Goal: Information Seeking & Learning: Browse casually

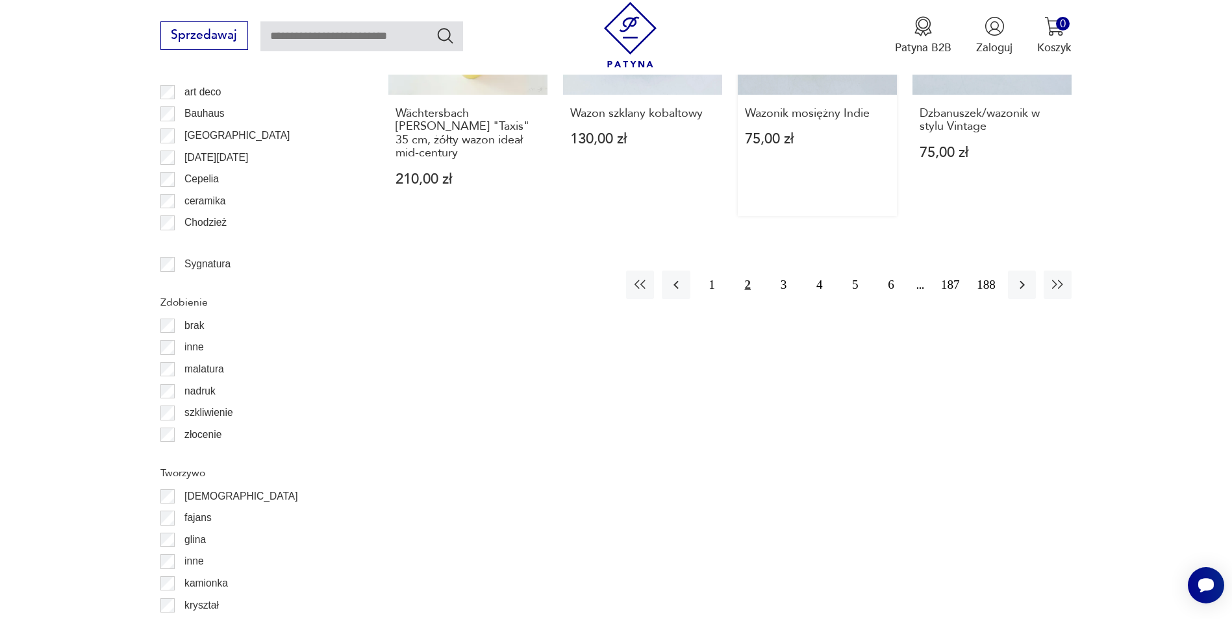
scroll to position [1493, 0]
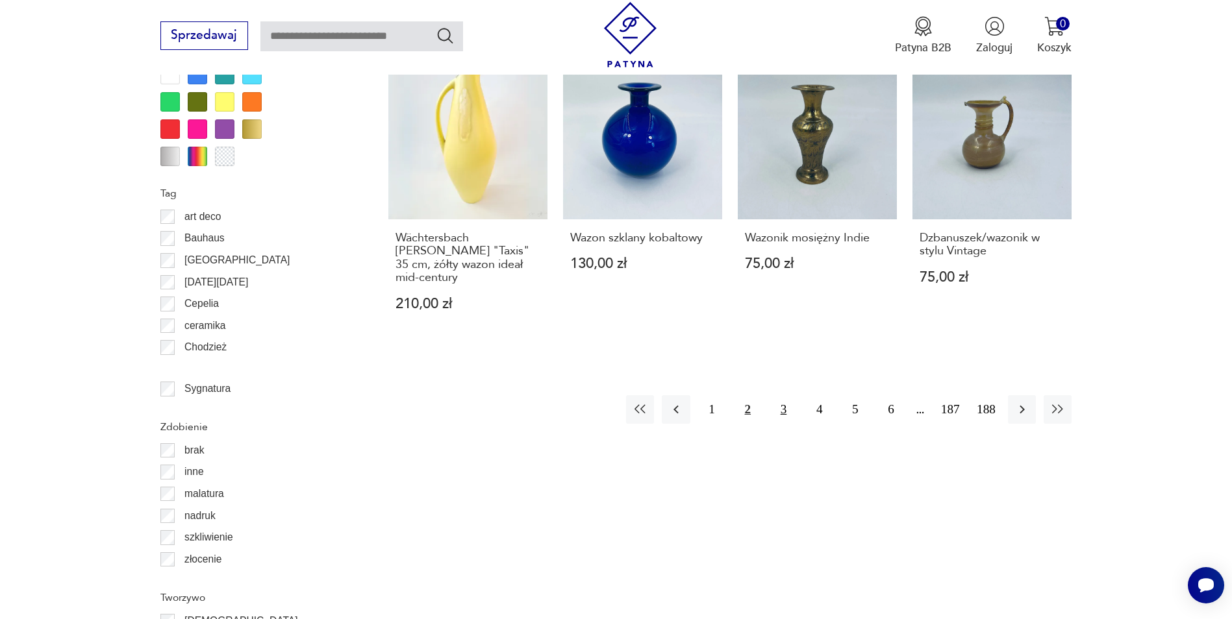
click at [788, 395] on button "3" at bounding box center [783, 409] width 28 height 28
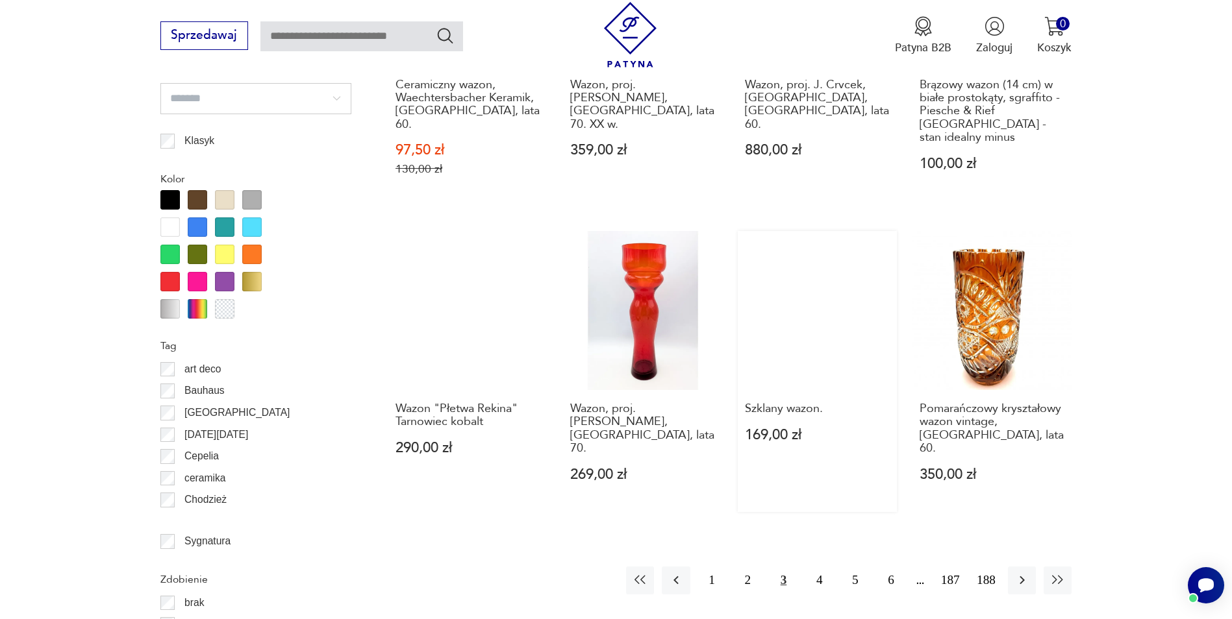
scroll to position [1406, 0]
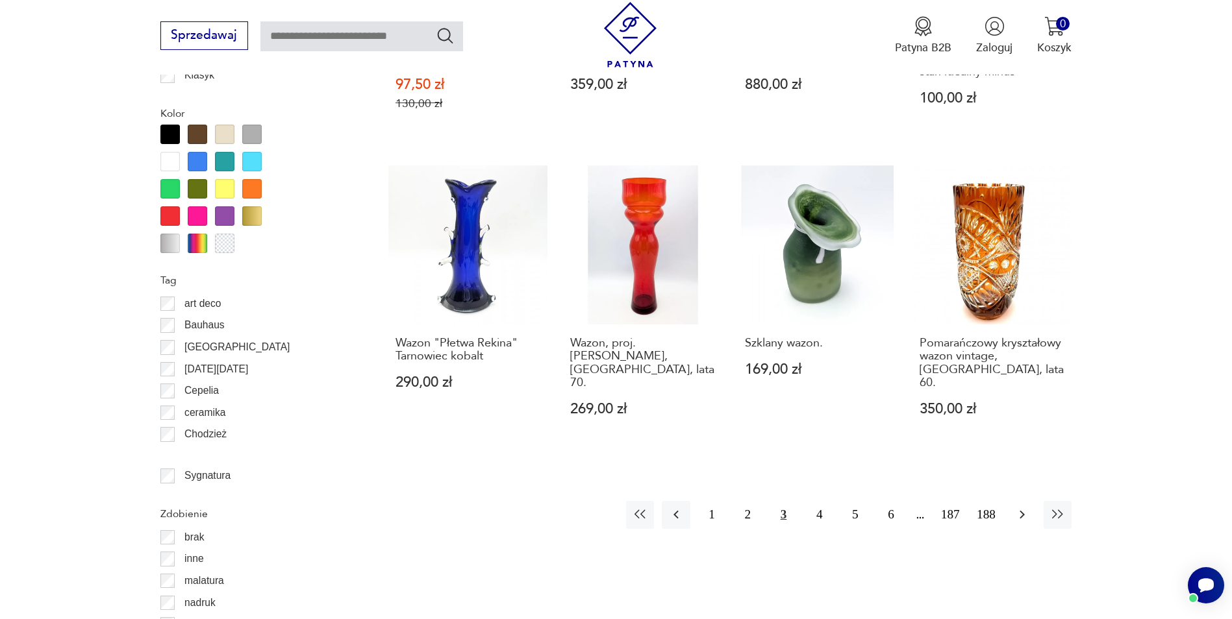
click at [1029, 507] on icon "button" at bounding box center [1022, 515] width 16 height 16
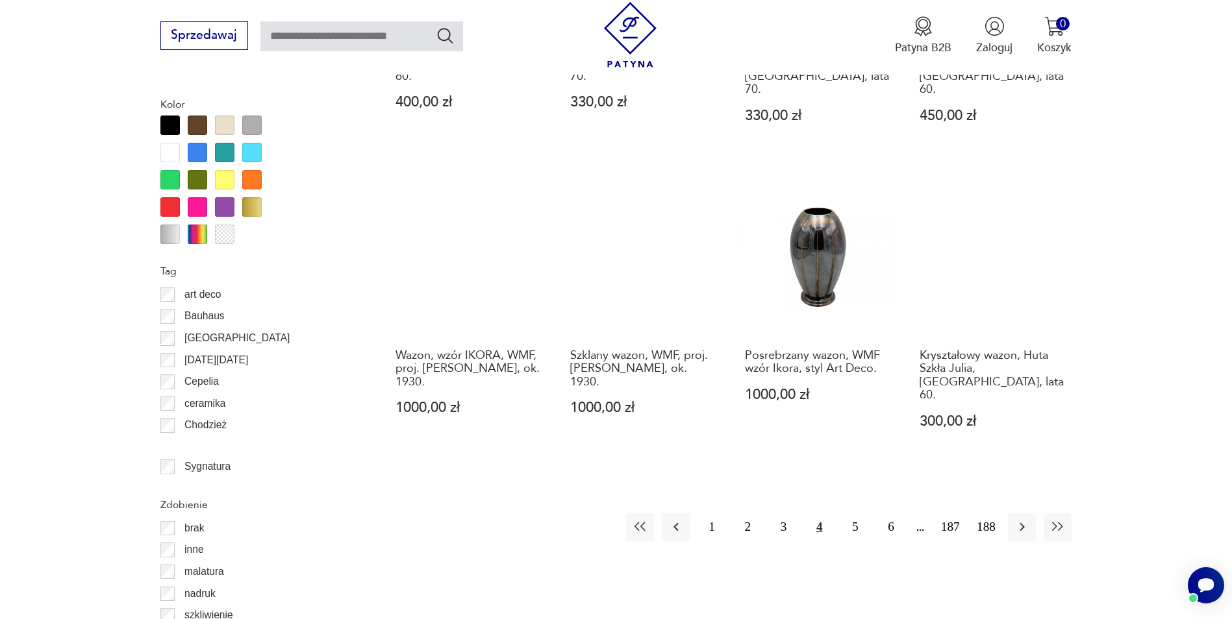
scroll to position [1536, 0]
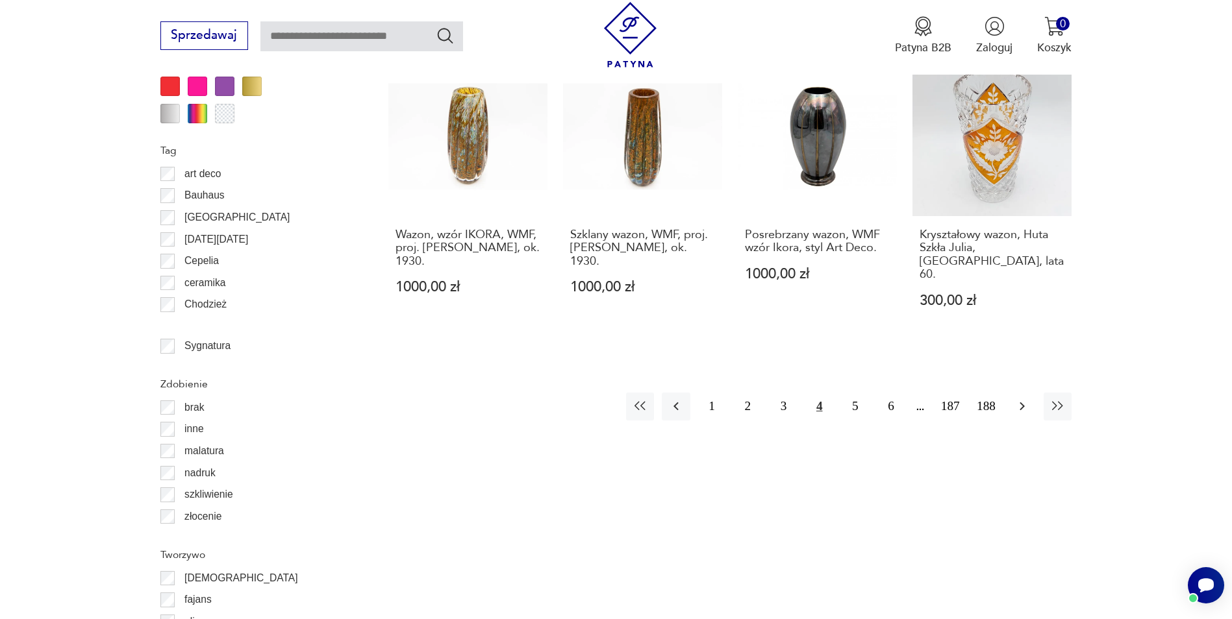
click at [1023, 399] on icon "button" at bounding box center [1022, 407] width 16 height 16
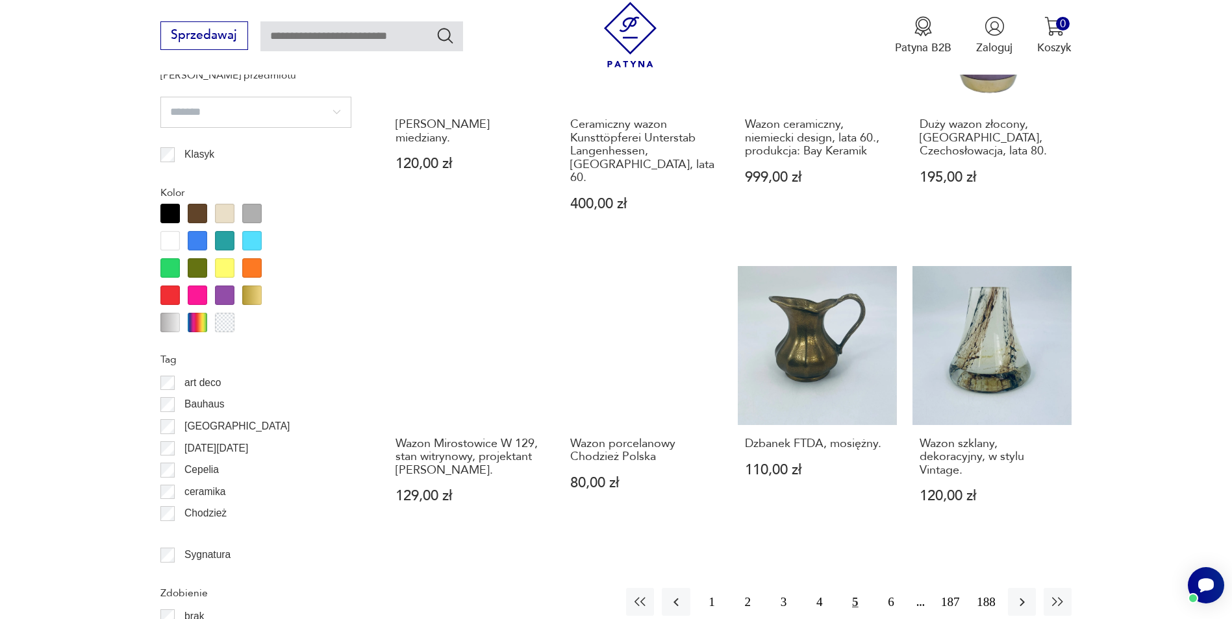
scroll to position [1406, 0]
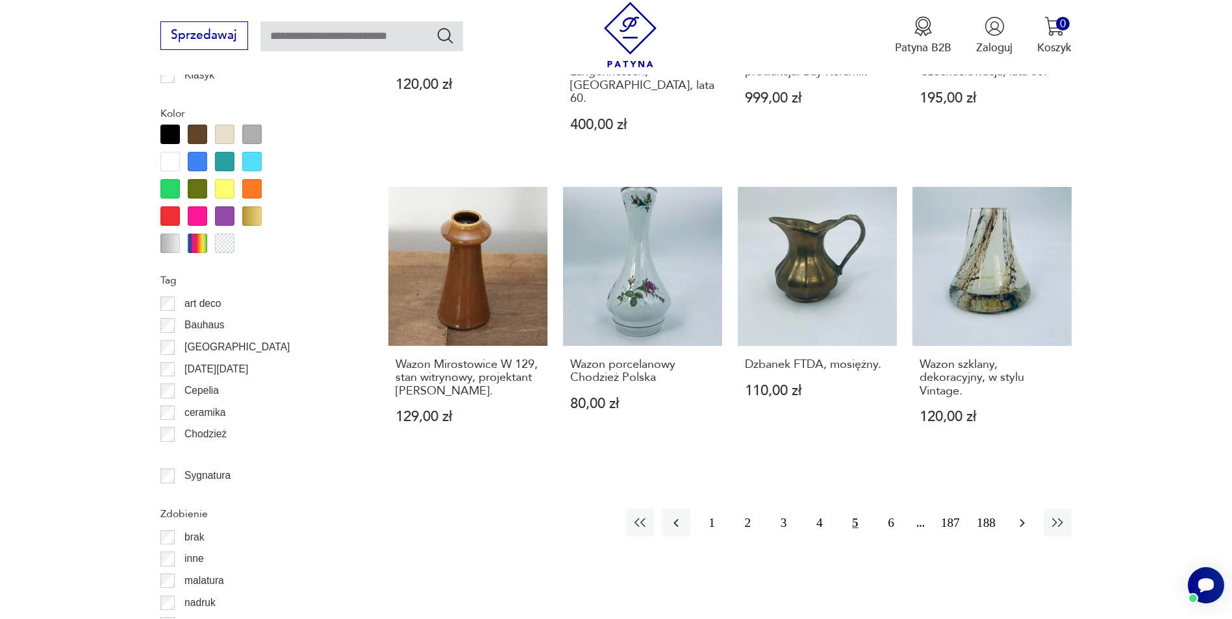
click at [1019, 516] on icon "button" at bounding box center [1022, 524] width 16 height 16
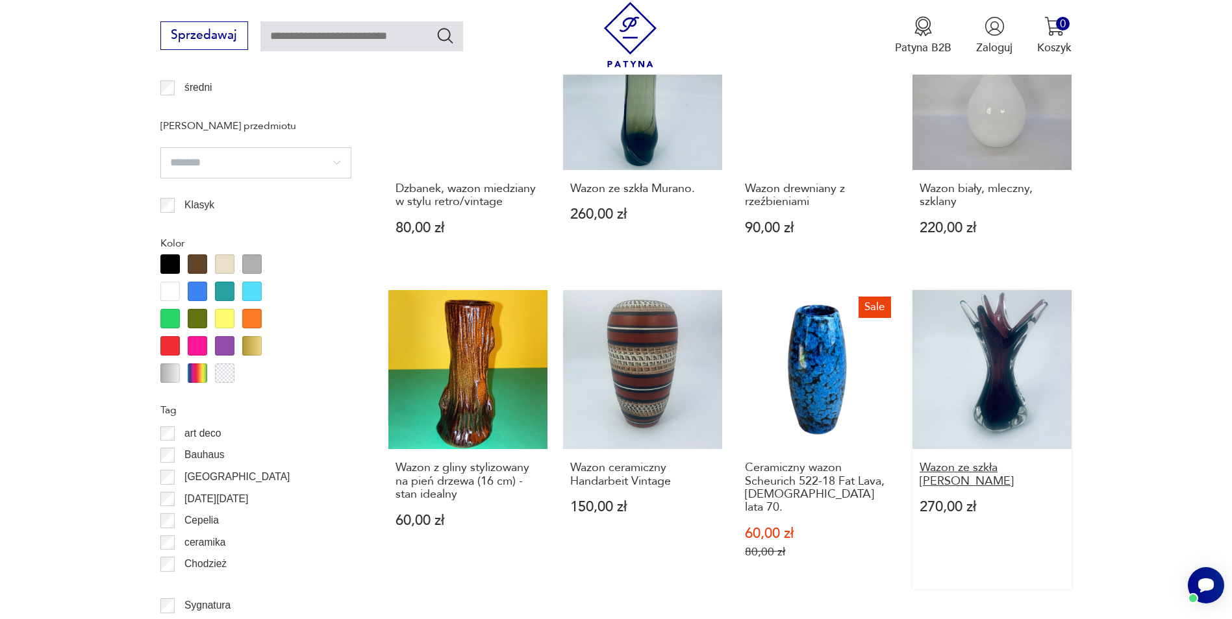
scroll to position [1406, 0]
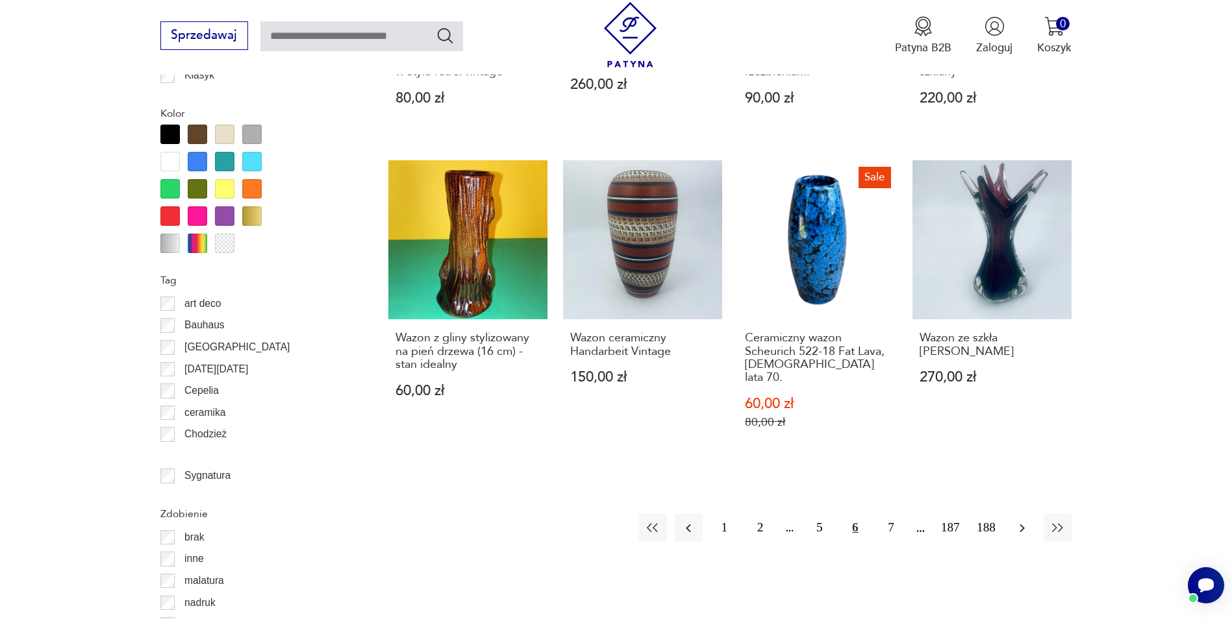
click at [1019, 521] on icon "button" at bounding box center [1022, 529] width 16 height 16
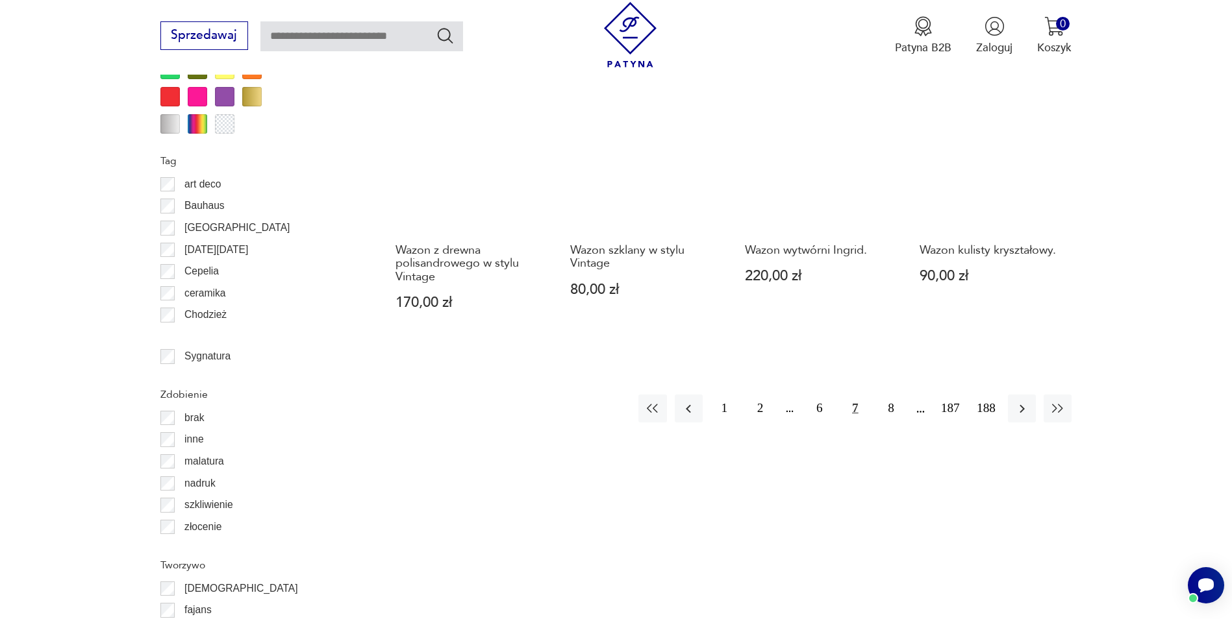
scroll to position [1601, 0]
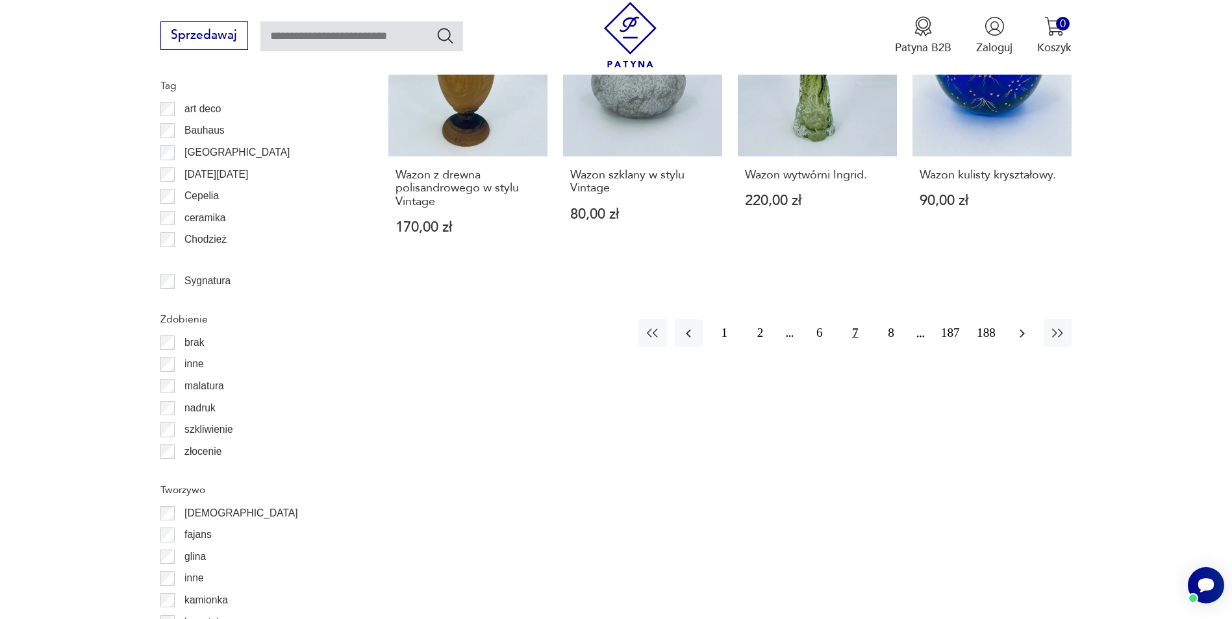
click at [1014, 326] on icon "button" at bounding box center [1022, 334] width 16 height 16
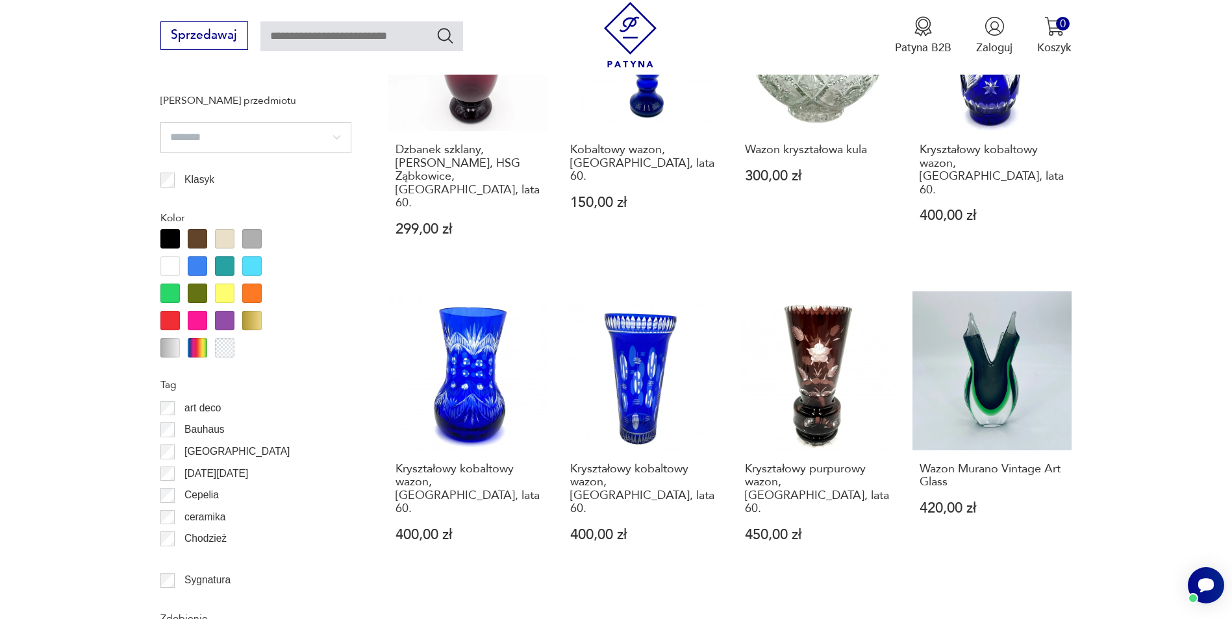
scroll to position [1406, 0]
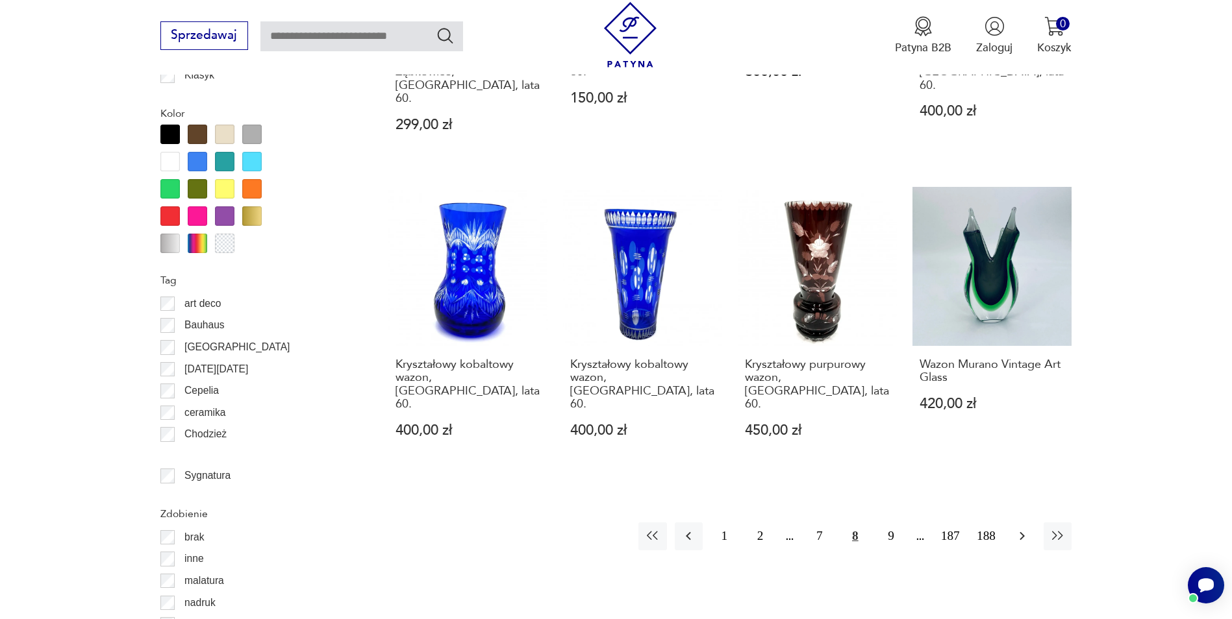
click at [1019, 529] on icon "button" at bounding box center [1022, 537] width 16 height 16
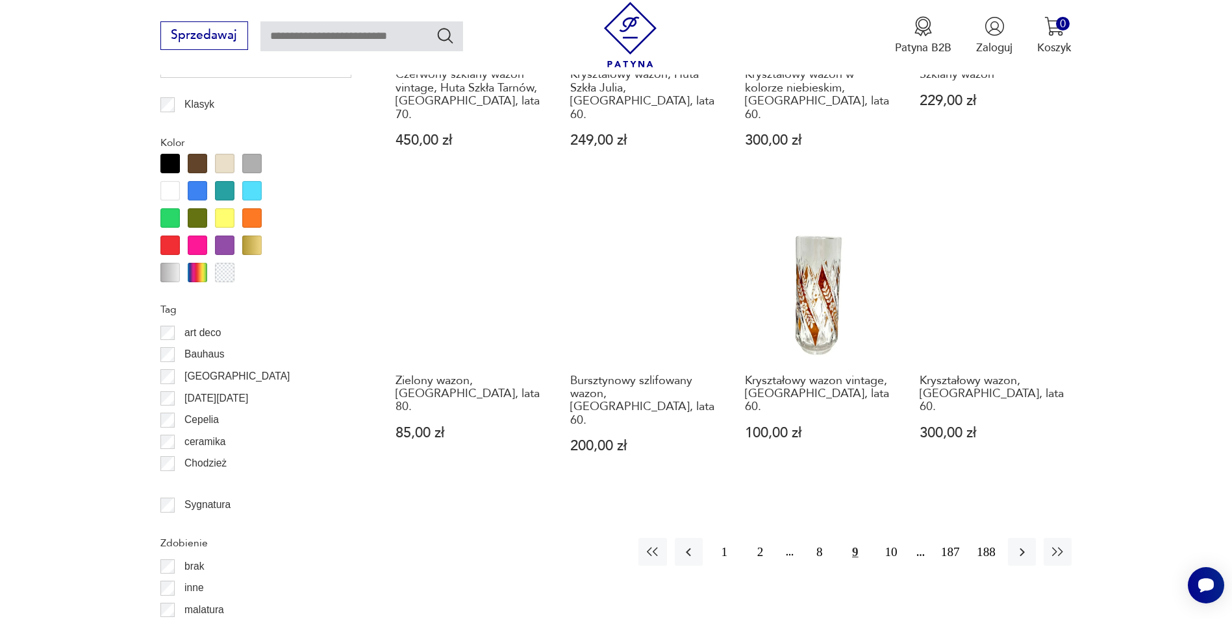
scroll to position [1406, 0]
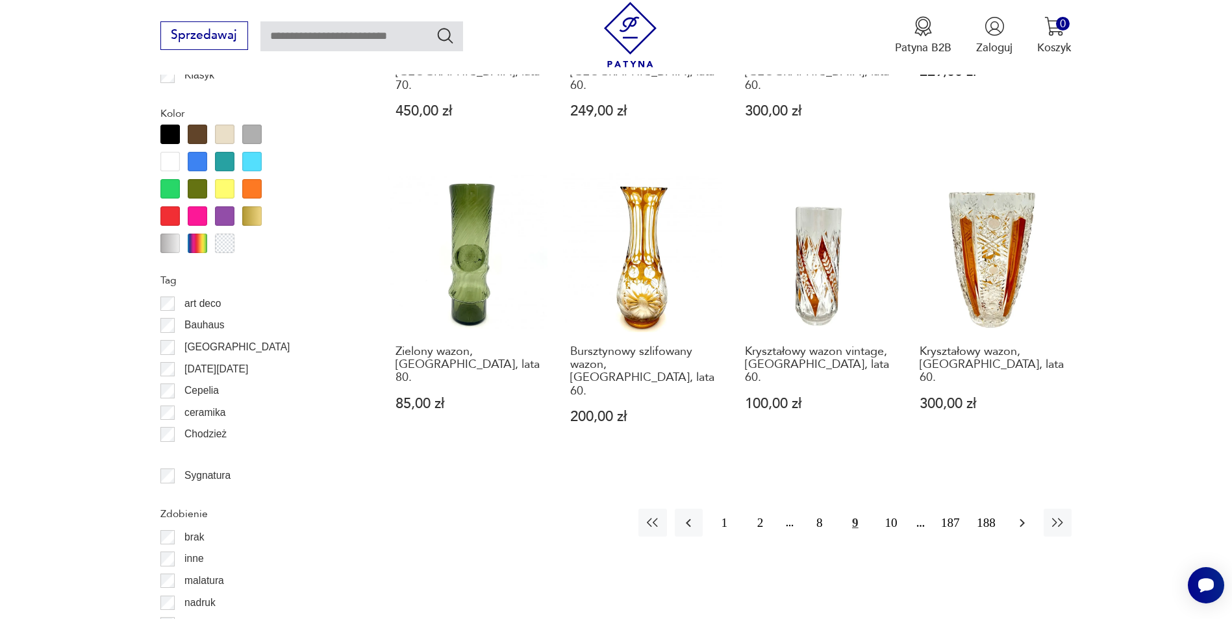
click at [1010, 509] on button "button" at bounding box center [1022, 523] width 28 height 28
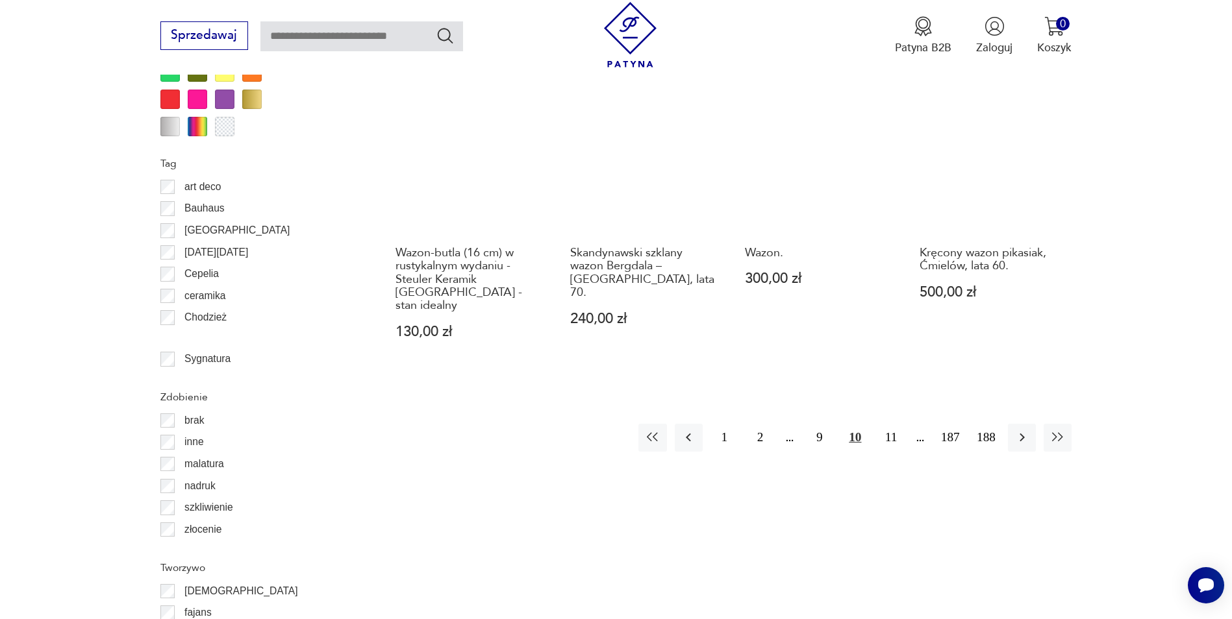
scroll to position [1536, 0]
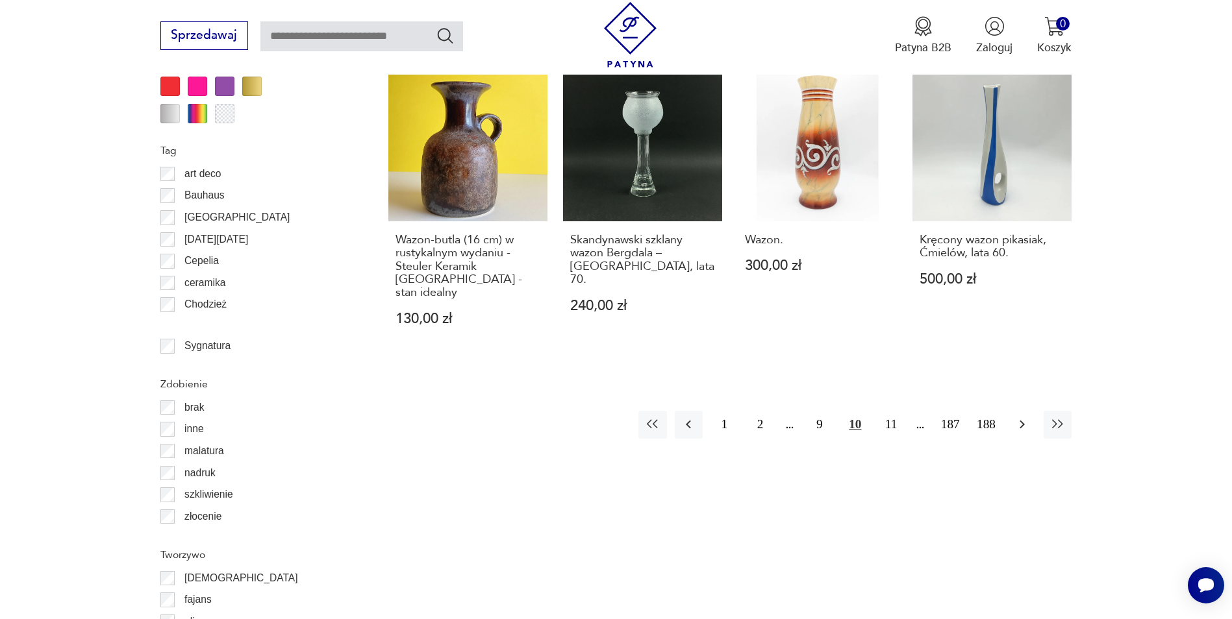
click at [1019, 411] on button "button" at bounding box center [1022, 425] width 28 height 28
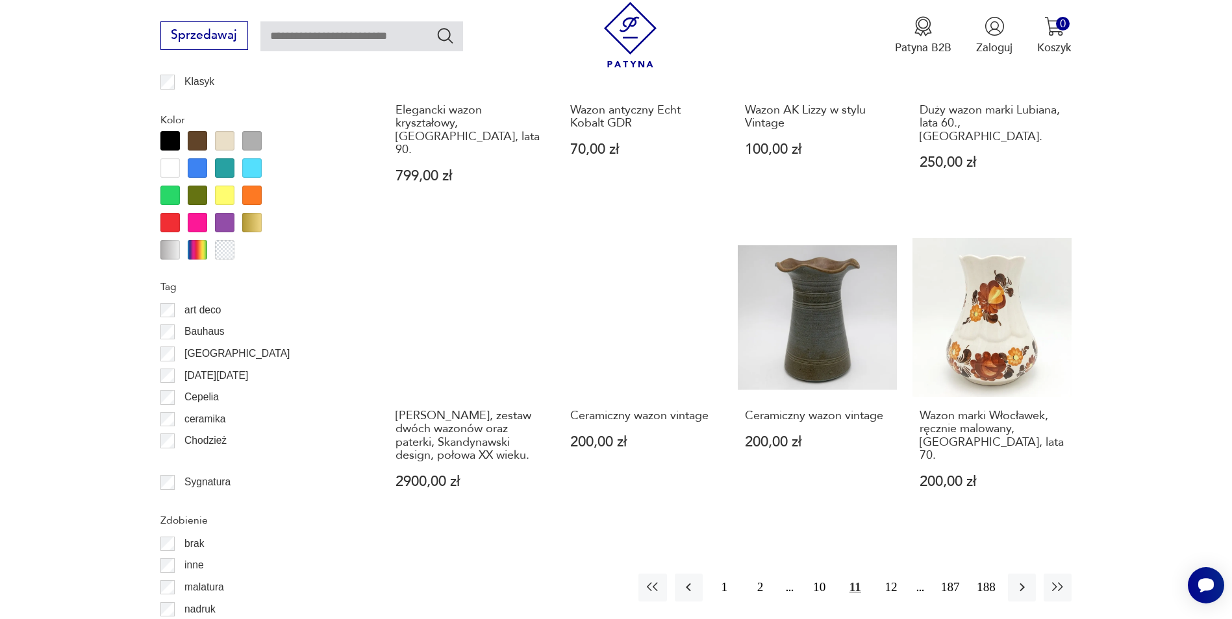
scroll to position [1406, 0]
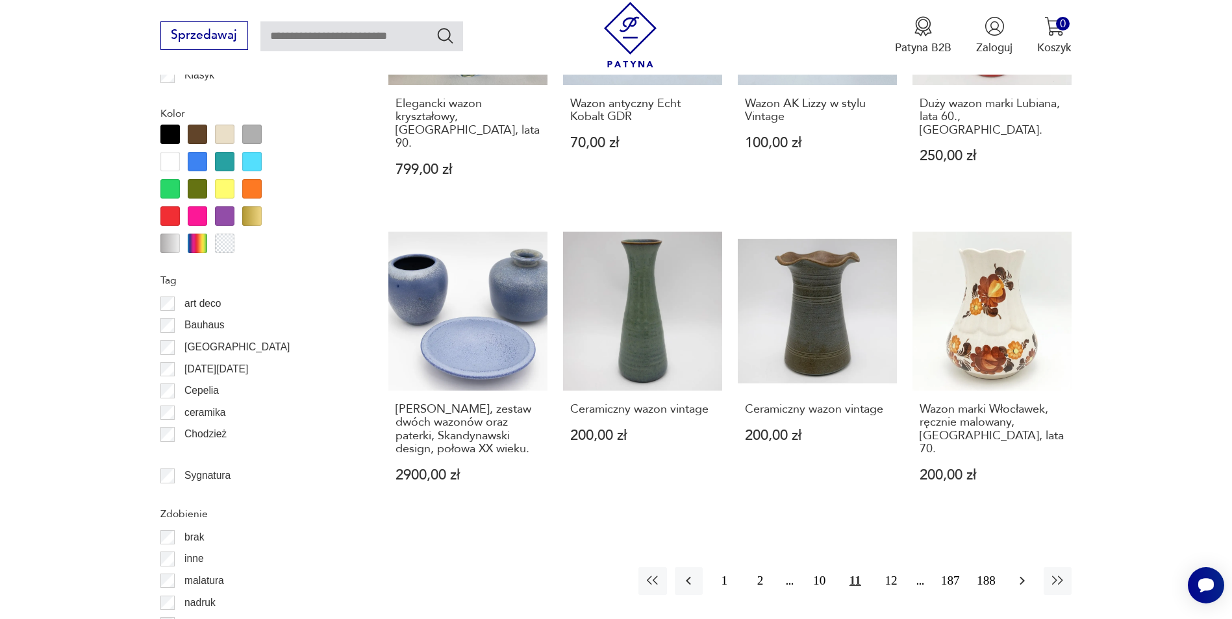
click at [1018, 573] on icon "button" at bounding box center [1022, 581] width 16 height 16
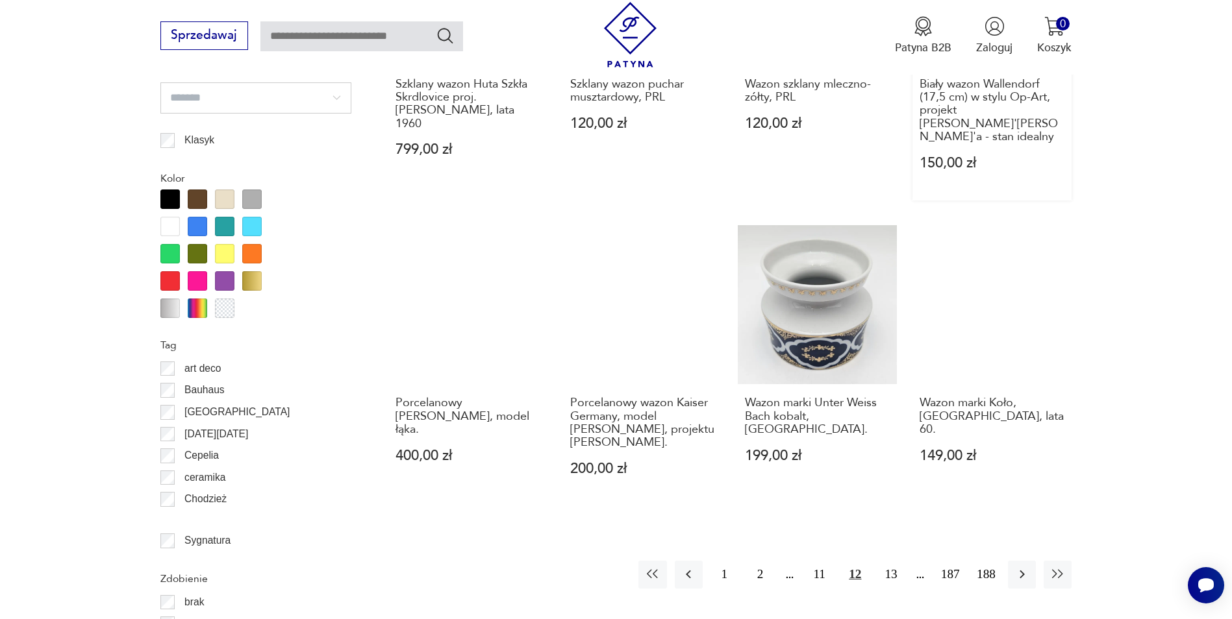
scroll to position [1471, 0]
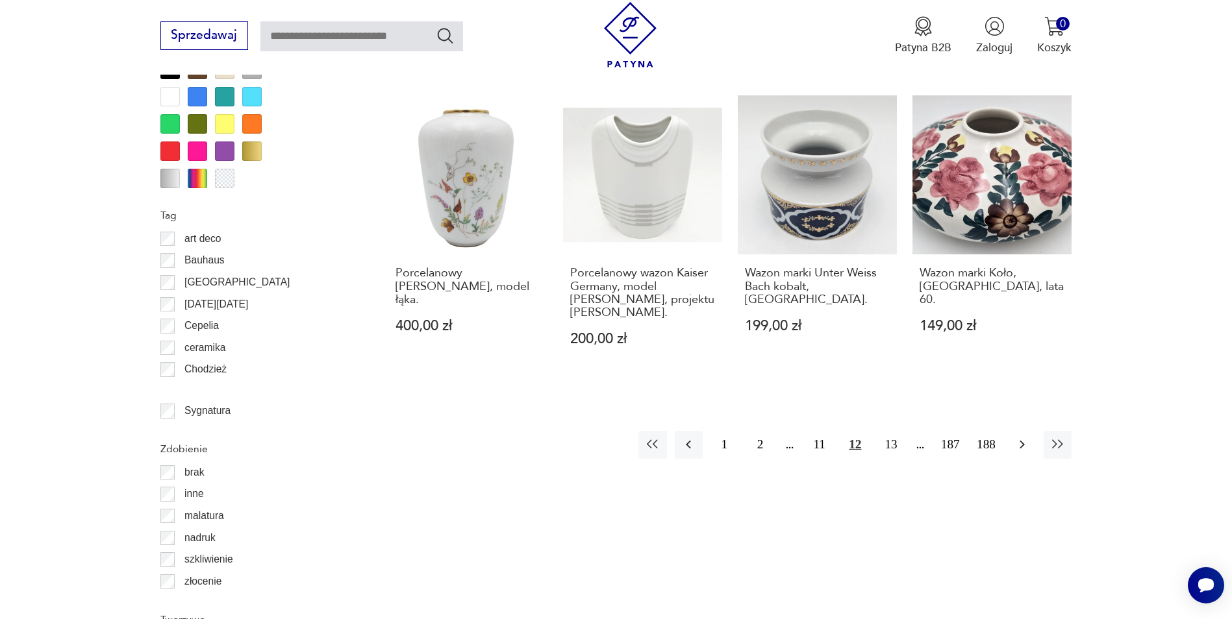
click at [1022, 431] on button "button" at bounding box center [1022, 445] width 28 height 28
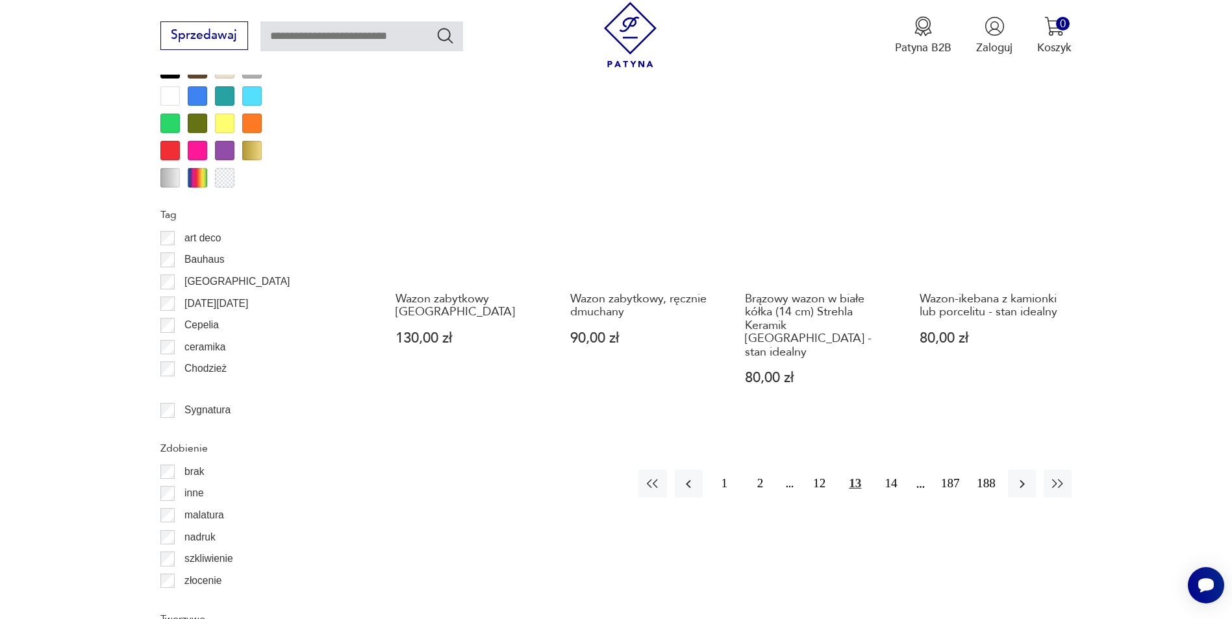
scroll to position [1601, 0]
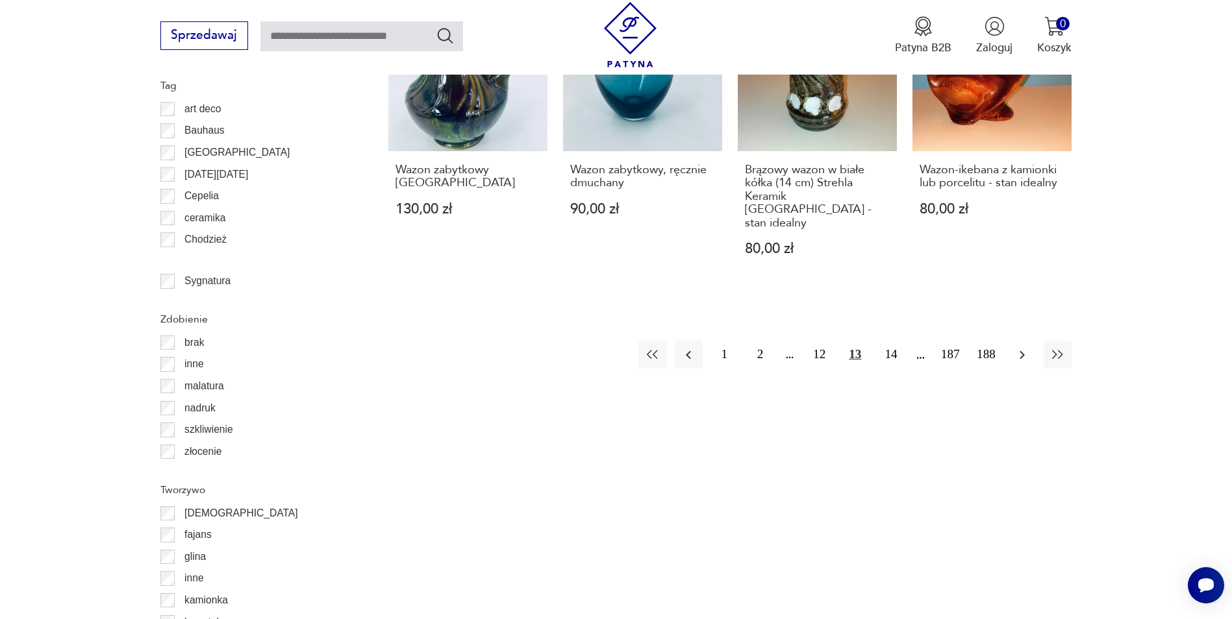
click at [1025, 347] on icon "button" at bounding box center [1022, 355] width 16 height 16
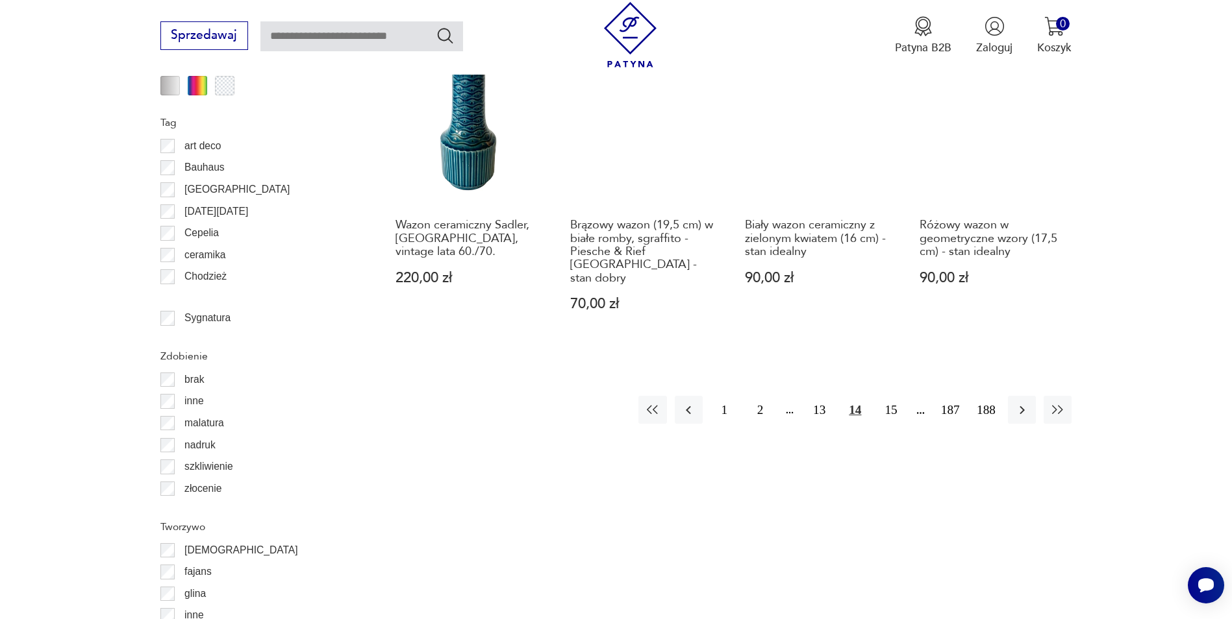
scroll to position [1601, 0]
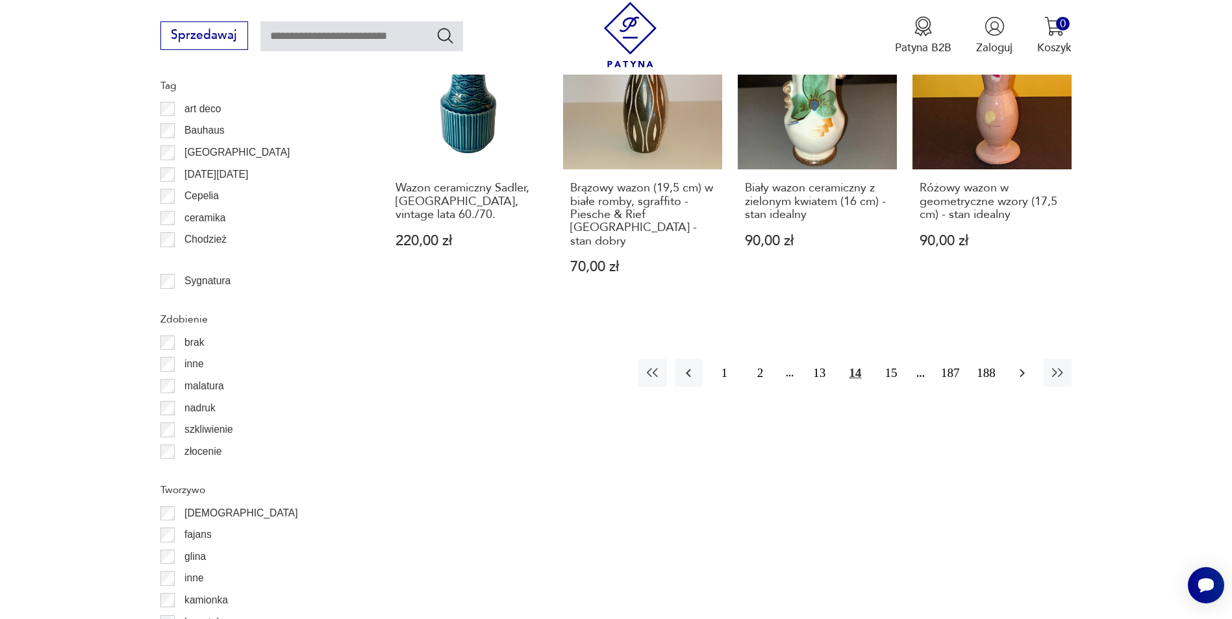
click at [1016, 359] on button "button" at bounding box center [1022, 373] width 28 height 28
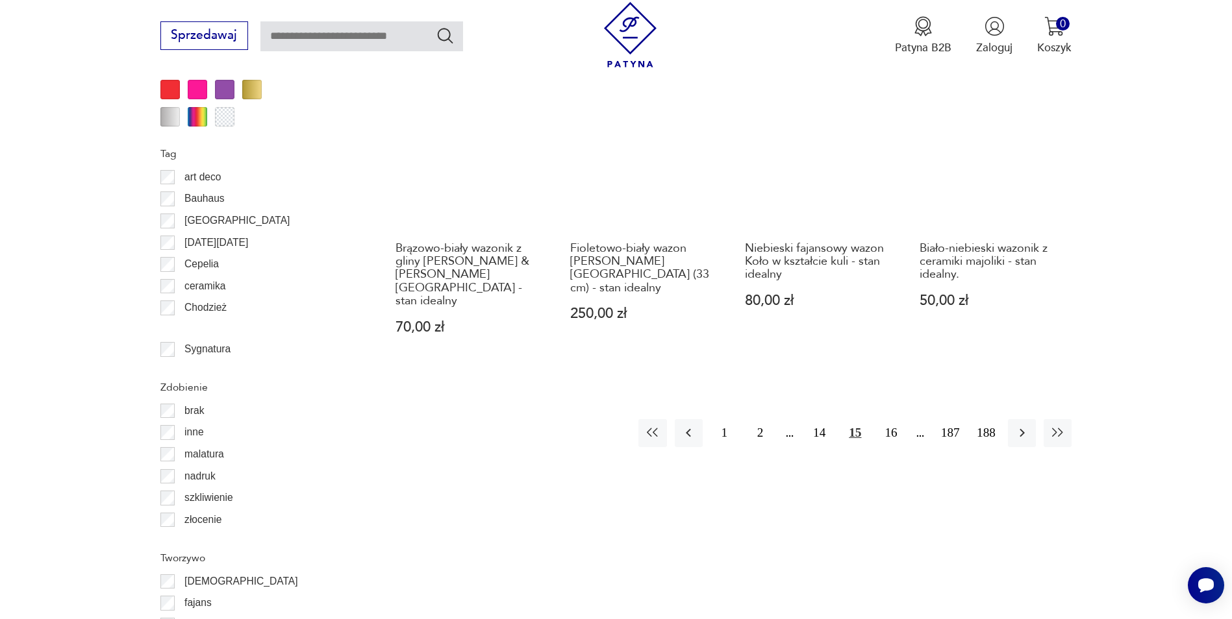
scroll to position [1536, 0]
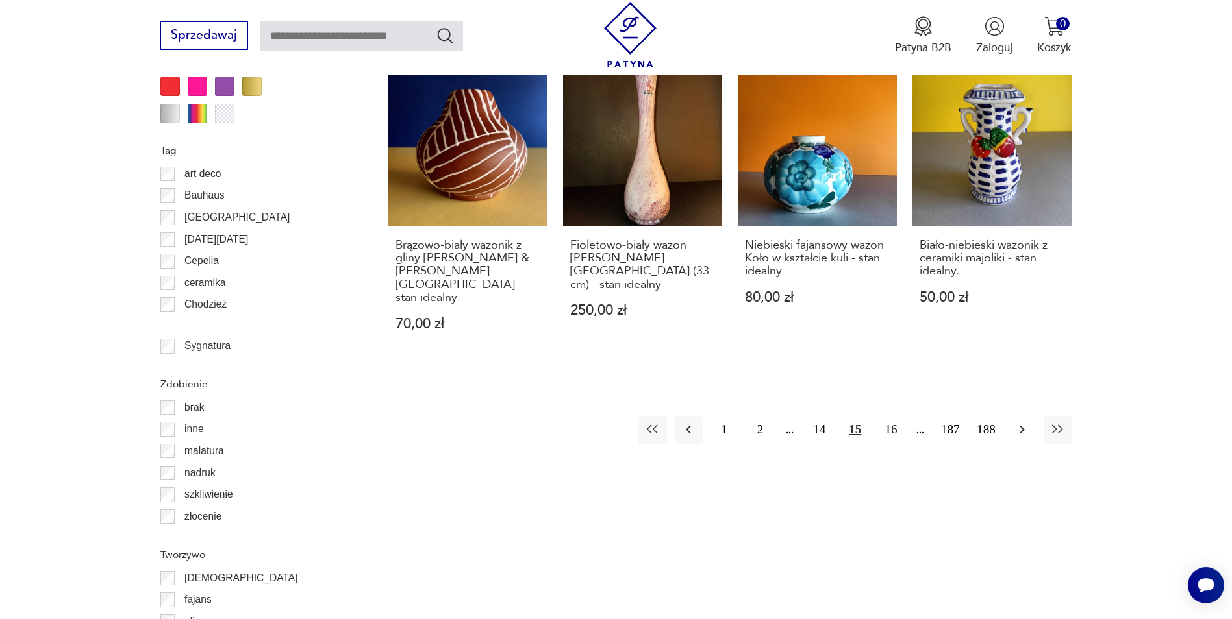
click at [1016, 422] on icon "button" at bounding box center [1022, 430] width 16 height 16
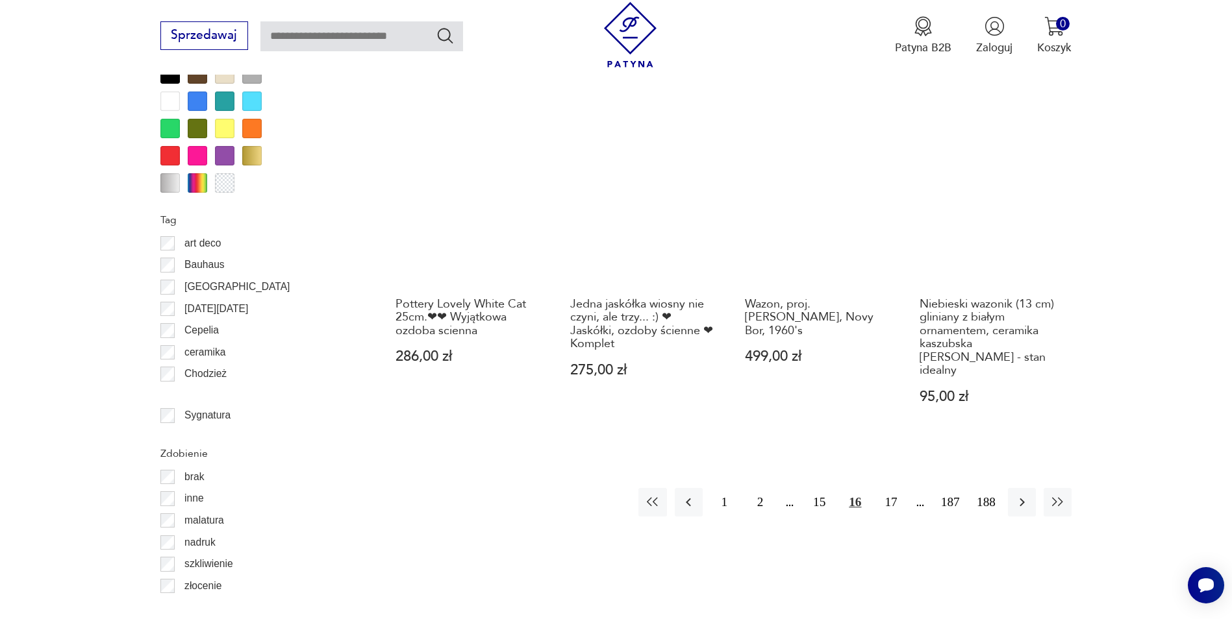
scroll to position [1666, 0]
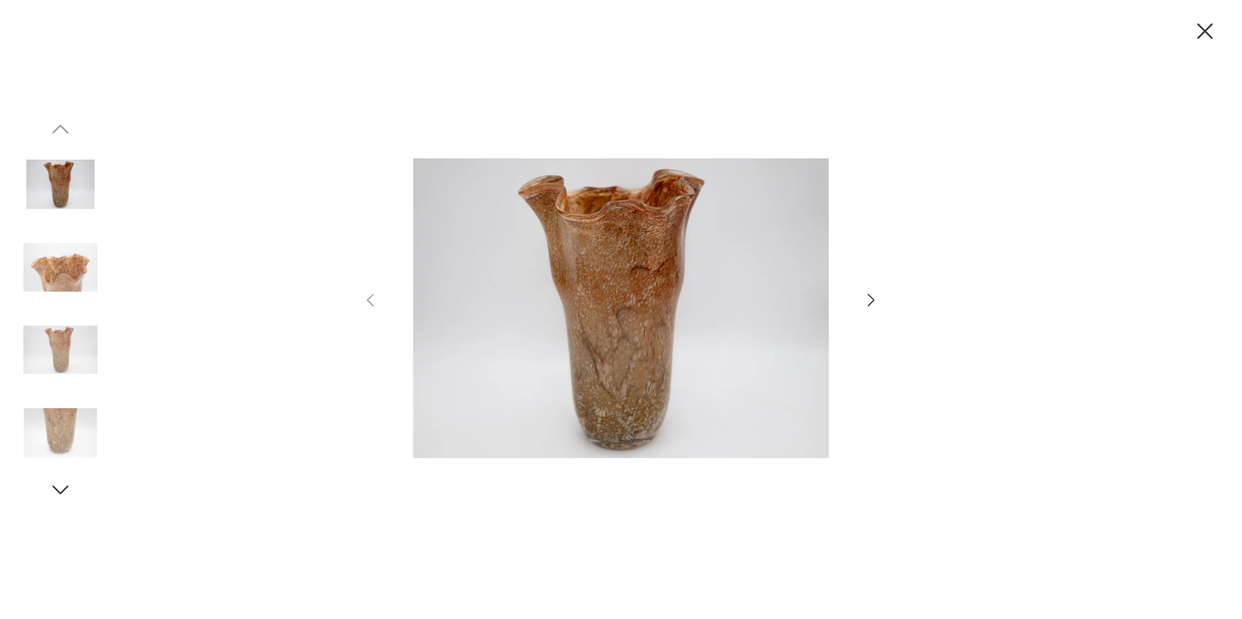
click at [866, 299] on icon "button" at bounding box center [871, 300] width 19 height 19
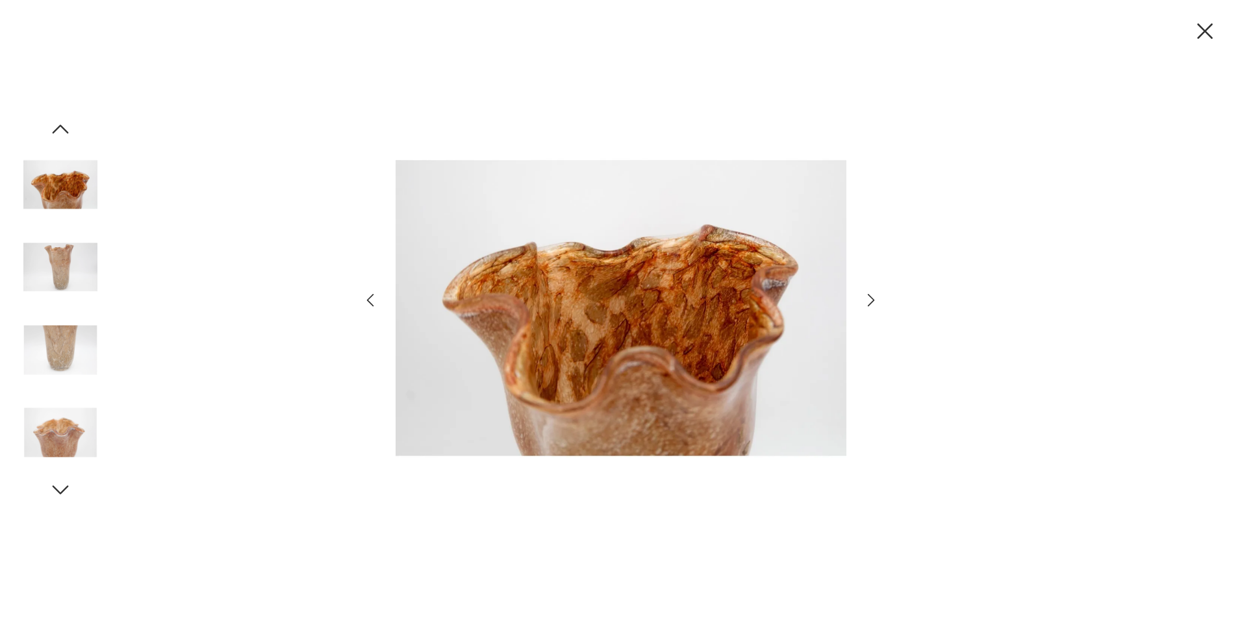
click at [869, 299] on icon "button" at bounding box center [871, 300] width 19 height 19
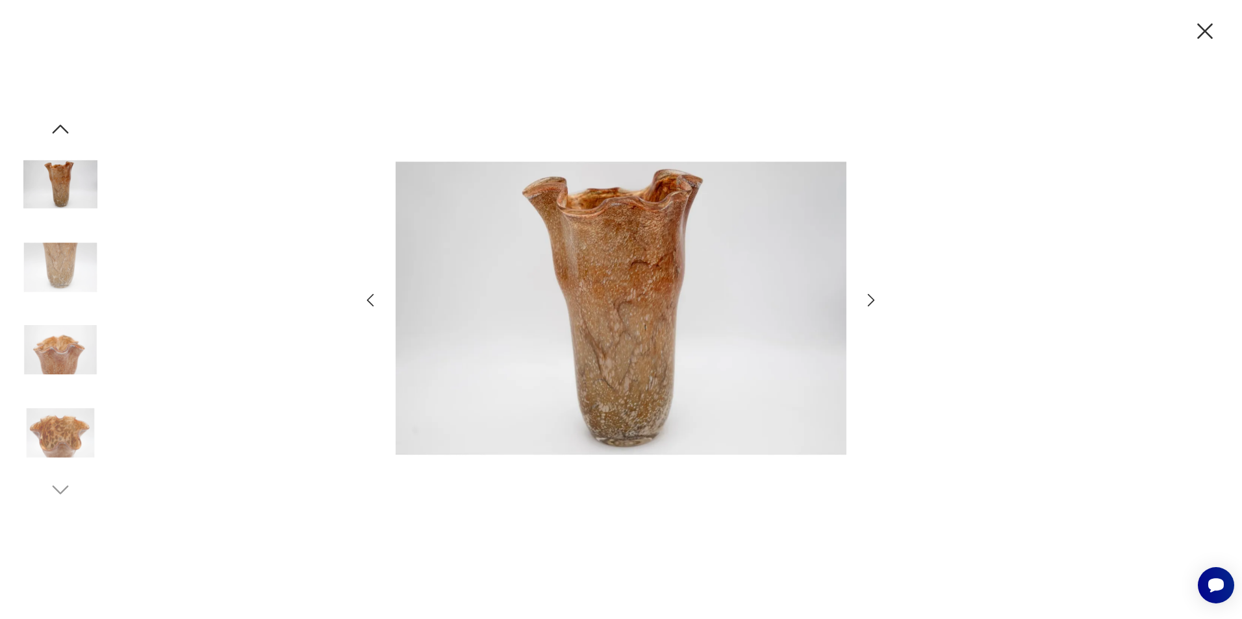
click at [869, 299] on icon "button" at bounding box center [871, 300] width 19 height 19
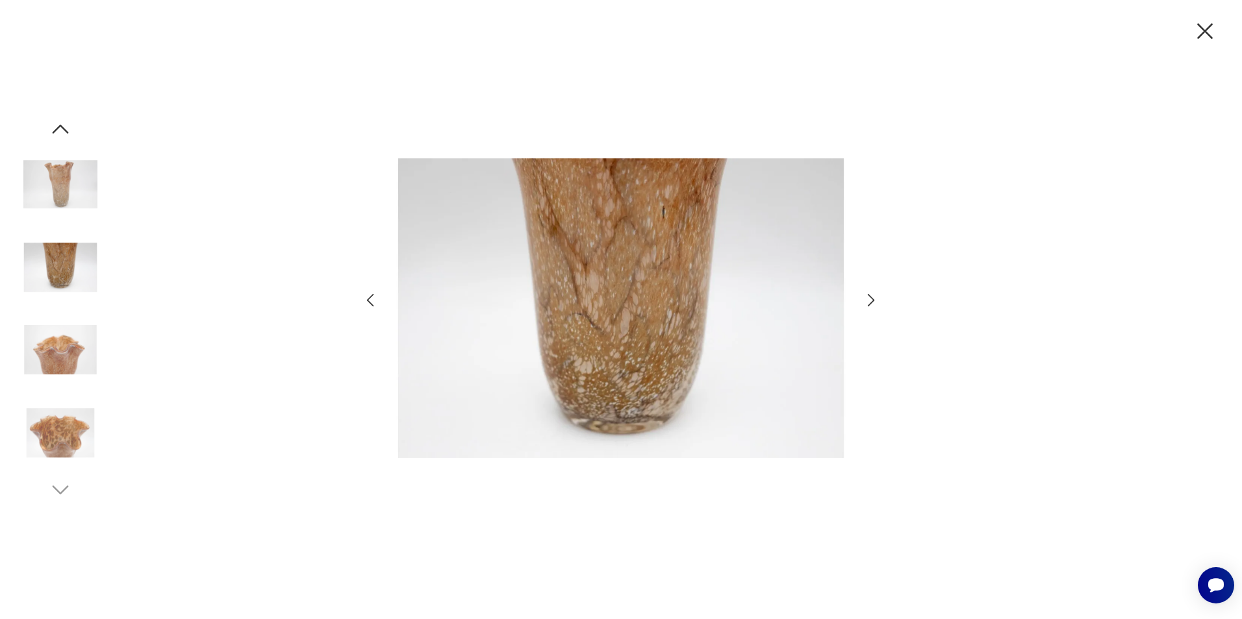
click at [868, 300] on icon "button" at bounding box center [871, 300] width 19 height 19
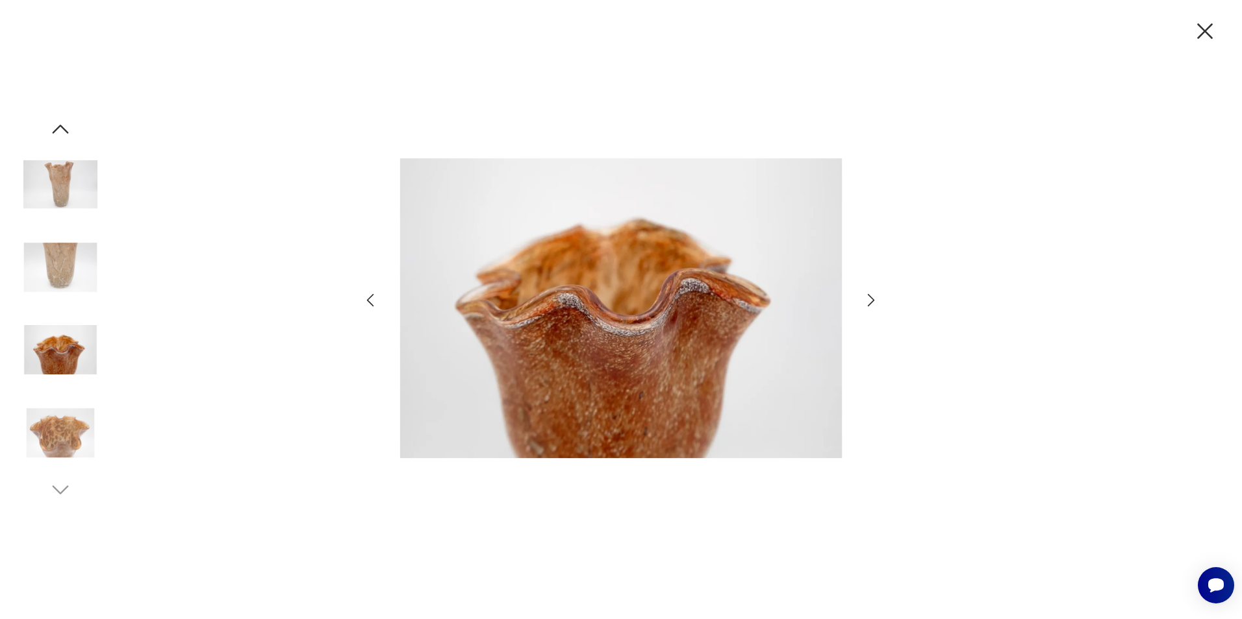
click at [868, 300] on icon "button" at bounding box center [871, 300] width 19 height 19
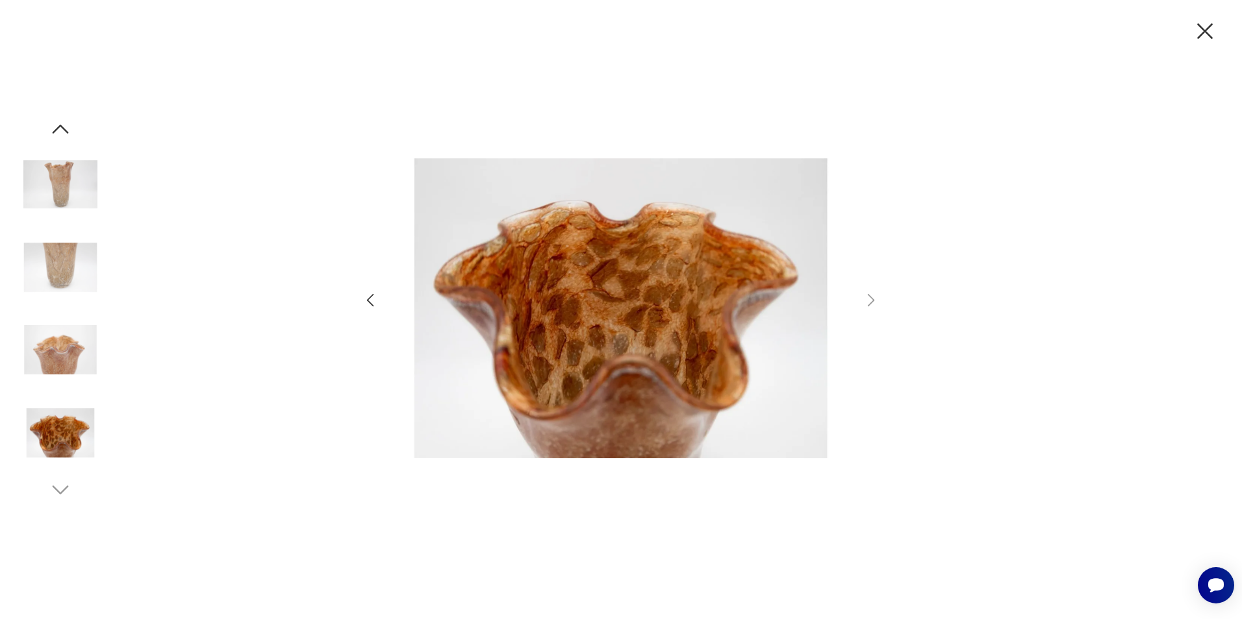
click at [1210, 29] on icon "button" at bounding box center [1204, 31] width 27 height 27
